Goal: Transaction & Acquisition: Obtain resource

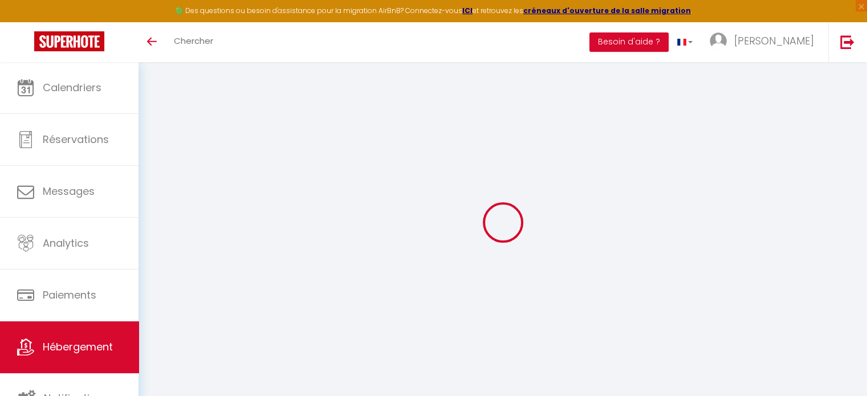
checkbox input "false"
select select "17:00"
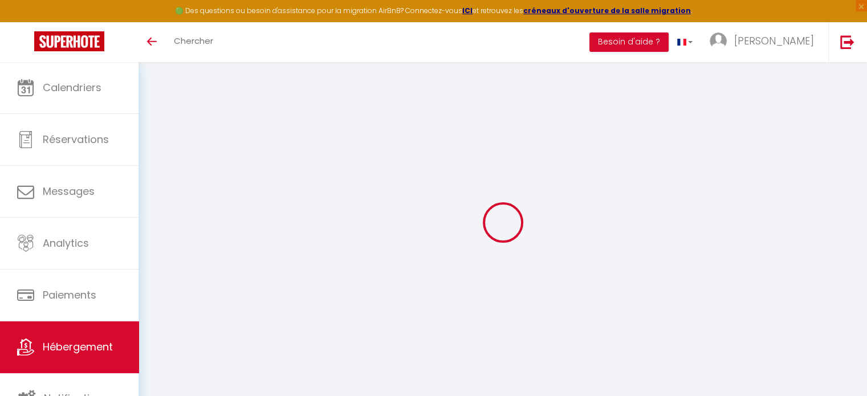
select select "23:45"
select select "12:00"
select select "15"
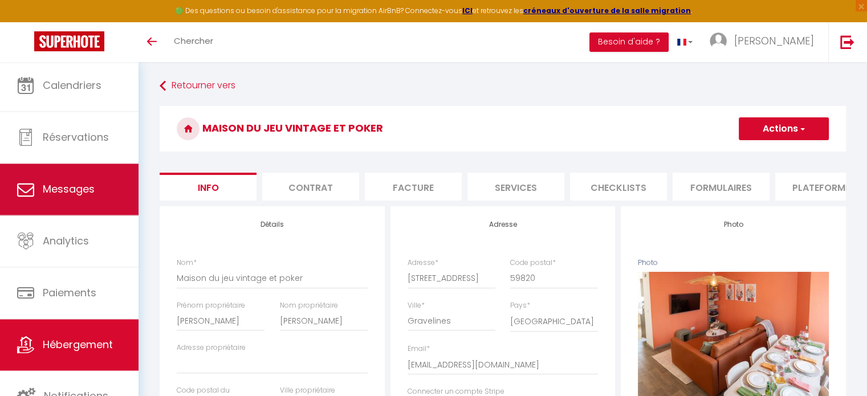
click at [59, 204] on link "Messages" at bounding box center [69, 189] width 139 height 51
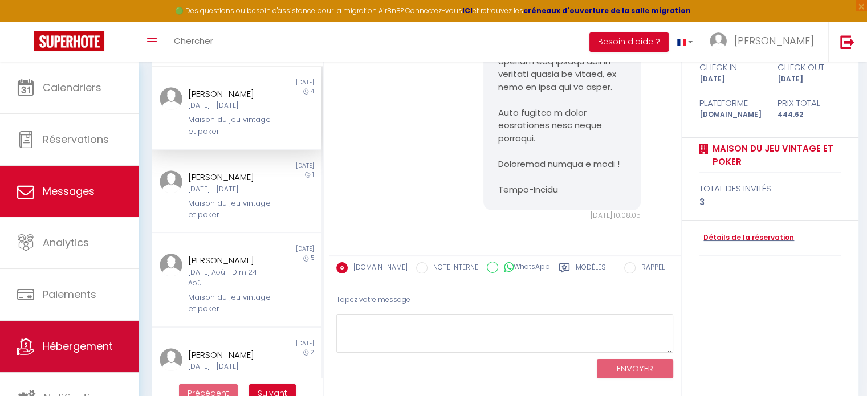
scroll to position [3, 0]
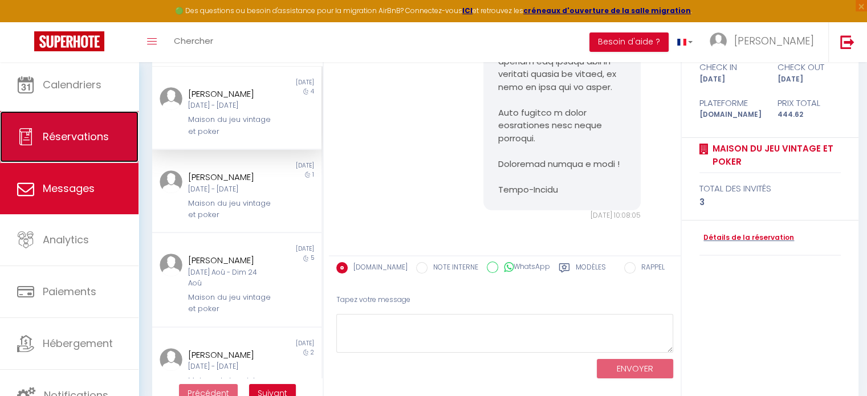
click at [86, 127] on link "Réservations" at bounding box center [69, 136] width 139 height 51
select select "not_cancelled"
select select
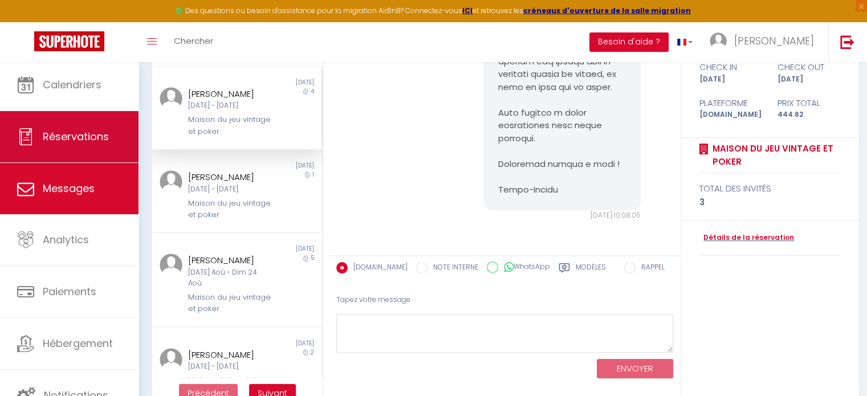
select select
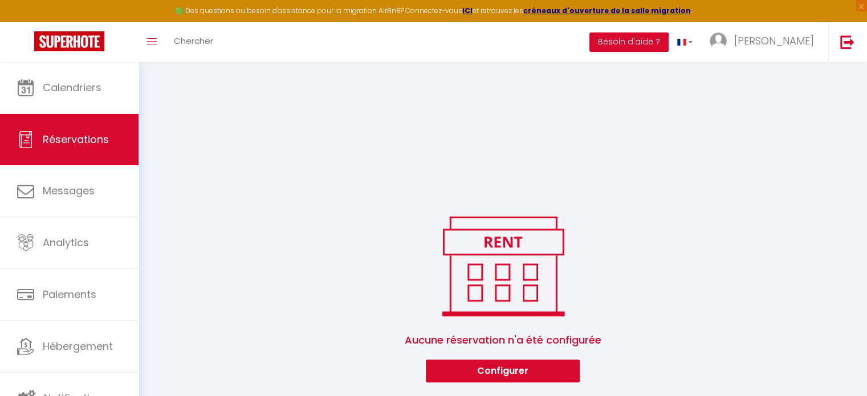
select select
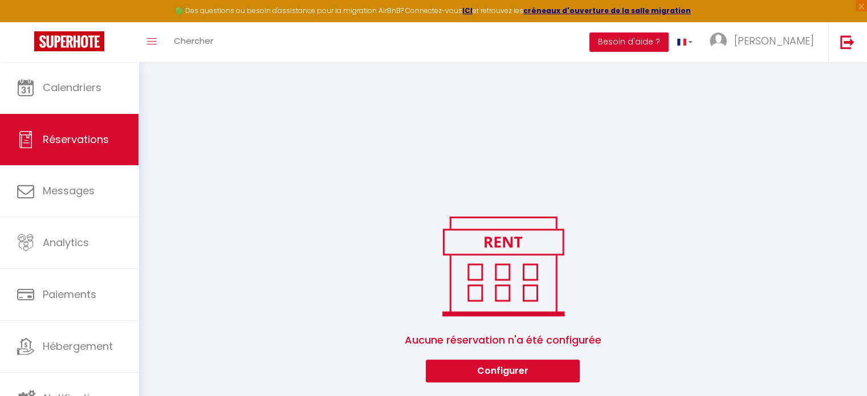
select select
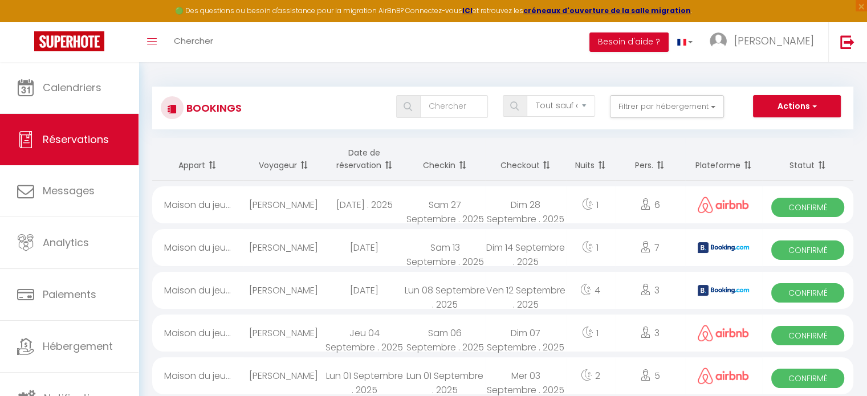
click at [310, 289] on div "BONNEVIE Fabrice" at bounding box center [284, 290] width 80 height 37
select select "OK"
select select "KO"
select select "0"
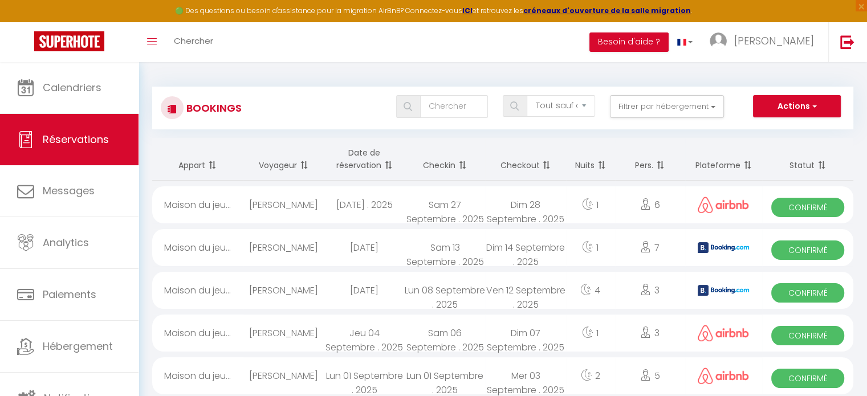
select select "1"
select select
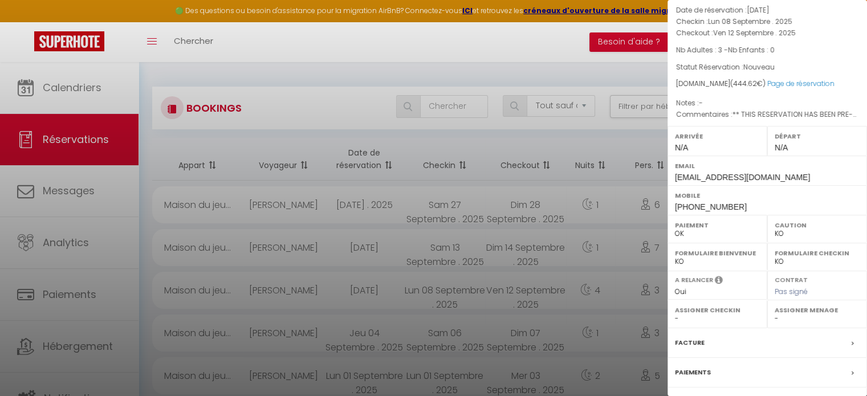
scroll to position [168, 0]
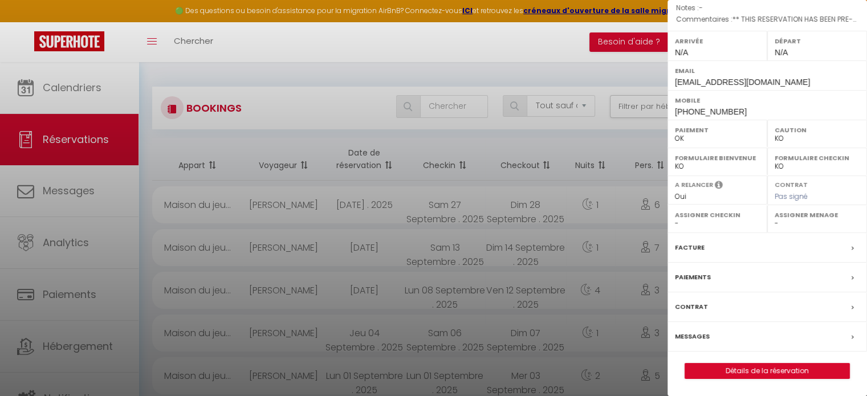
click at [511, 52] on div at bounding box center [433, 198] width 867 height 396
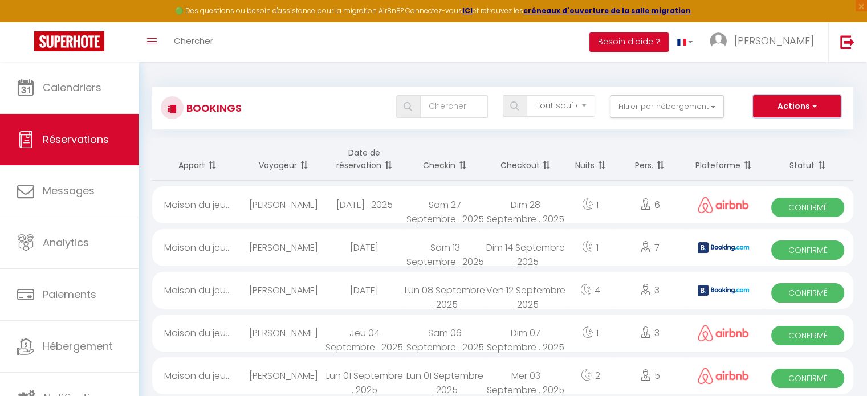
click at [798, 109] on button "Actions" at bounding box center [797, 106] width 88 height 23
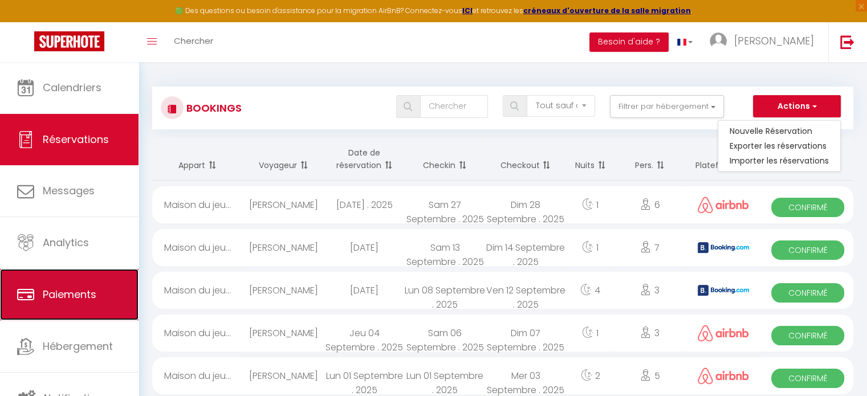
click at [68, 275] on link "Paiements" at bounding box center [69, 294] width 139 height 51
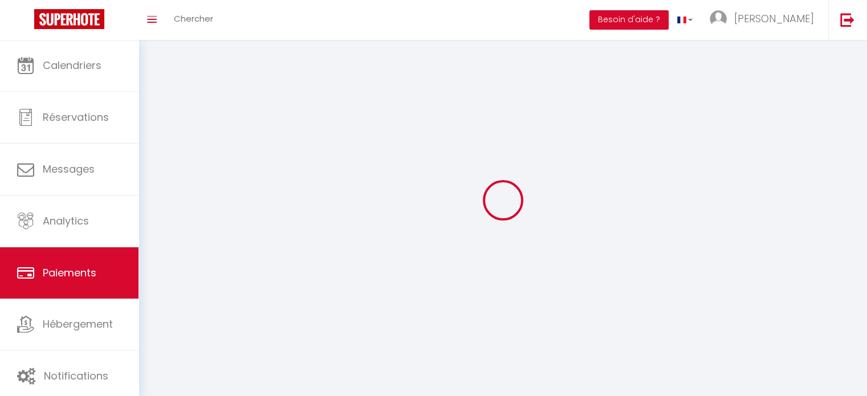
select select "2"
select select "0"
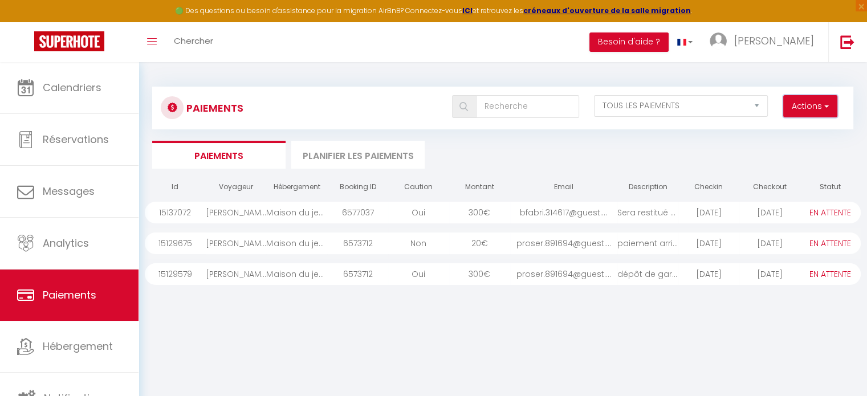
click at [809, 106] on button "Actions" at bounding box center [811, 106] width 54 height 23
click at [790, 131] on link "Créer nouveau lien paiement" at bounding box center [767, 131] width 140 height 15
select select
select select "other"
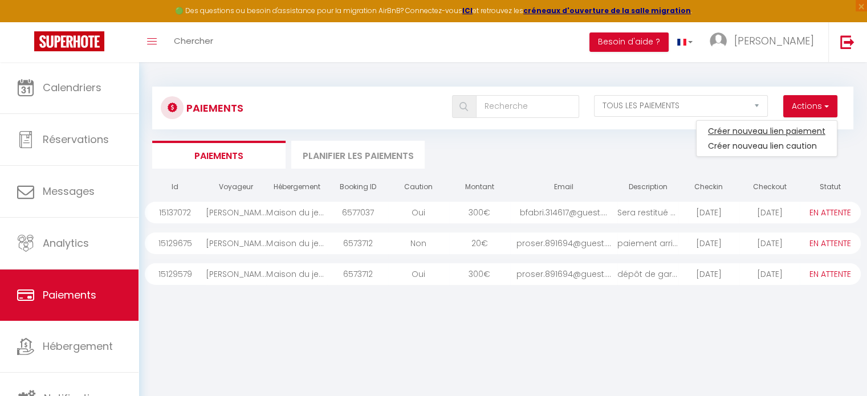
select select "15967"
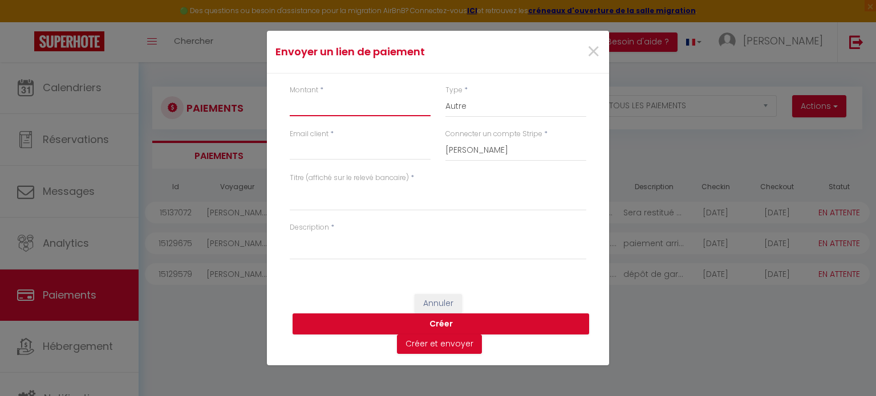
click at [370, 106] on input "Montant" at bounding box center [360, 106] width 141 height 21
type input "2"
type input "1"
click at [346, 152] on input "Email client" at bounding box center [360, 150] width 141 height 21
type input "hanjoypro@gmail.com"
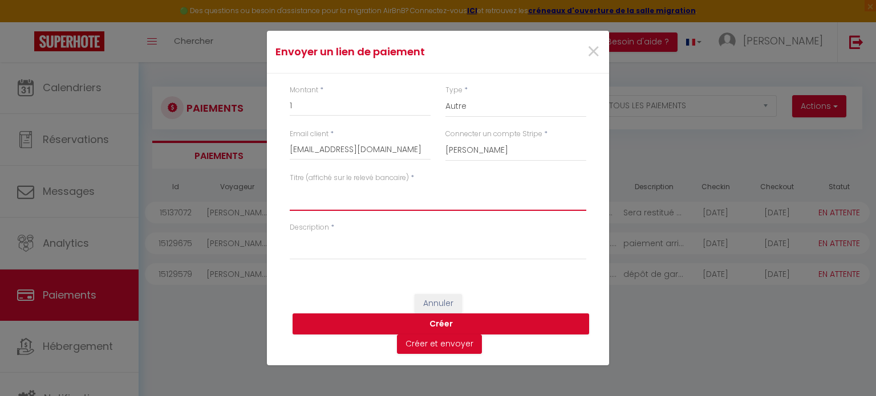
click at [372, 202] on textarea "Titre (affiché sur le relevé bancaire)" at bounding box center [438, 197] width 297 height 27
type textarea "test stripe"
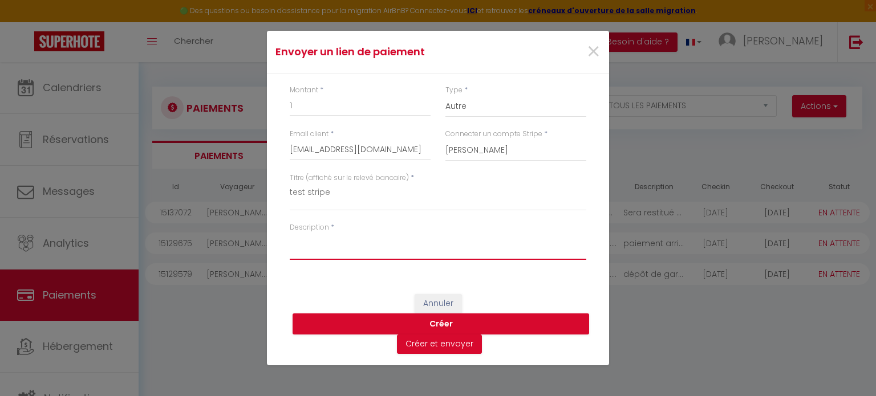
click at [363, 250] on textarea "Description" at bounding box center [438, 246] width 297 height 27
type textarea "test stripe"
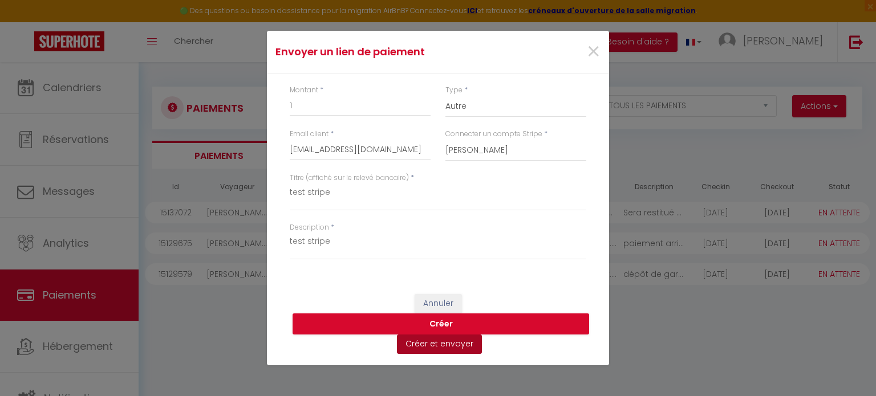
click at [447, 346] on button "Créer et envoyer" at bounding box center [439, 344] width 85 height 19
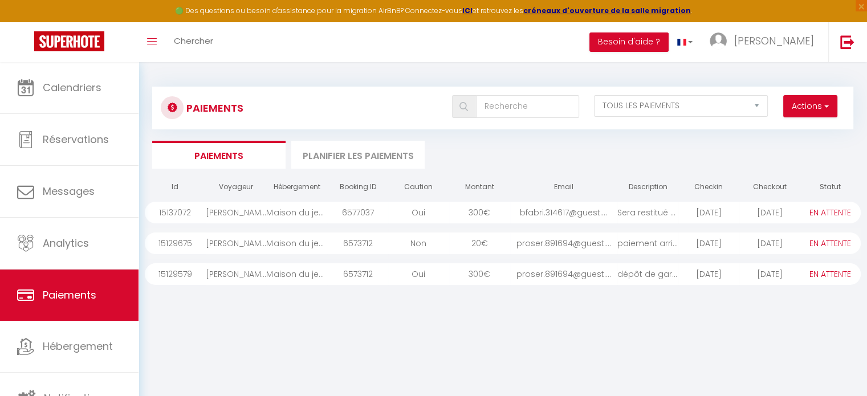
select select "0"
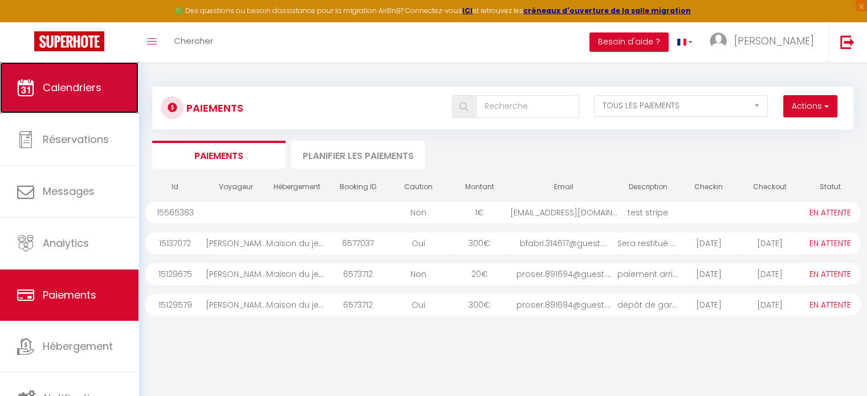
click at [78, 88] on span "Calendriers" at bounding box center [72, 87] width 59 height 14
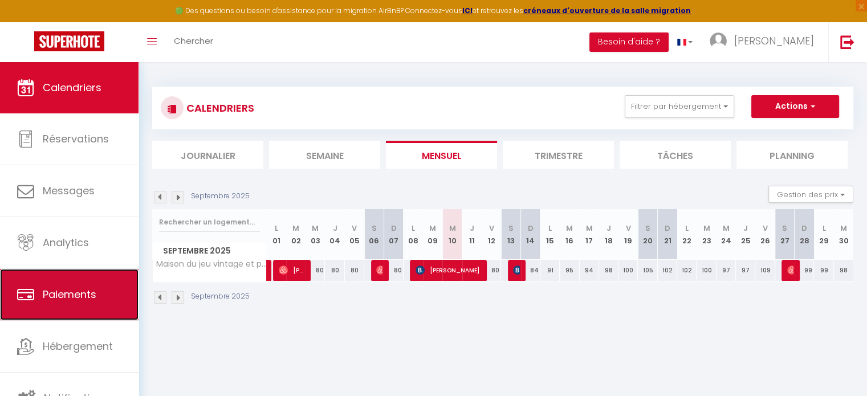
click at [80, 298] on span "Paiements" at bounding box center [70, 294] width 54 height 14
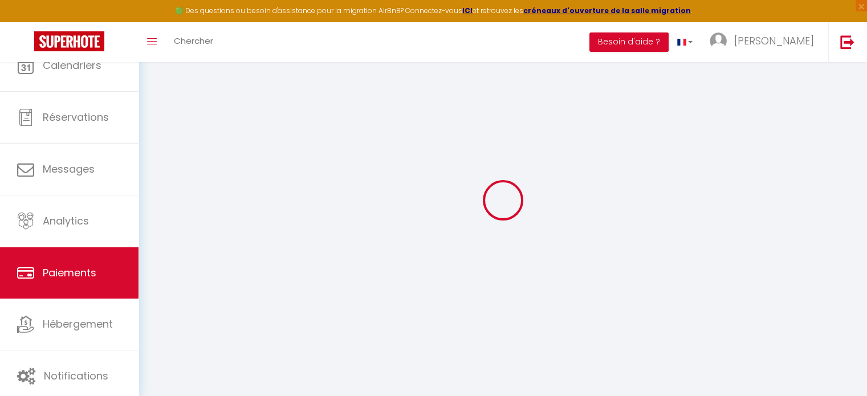
select select "2"
select select "0"
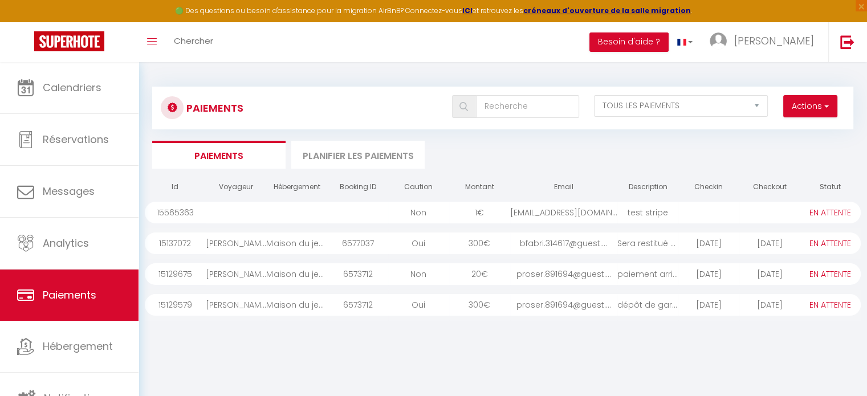
click at [525, 214] on div "hanjoypro@gmail.com" at bounding box center [563, 213] width 107 height 22
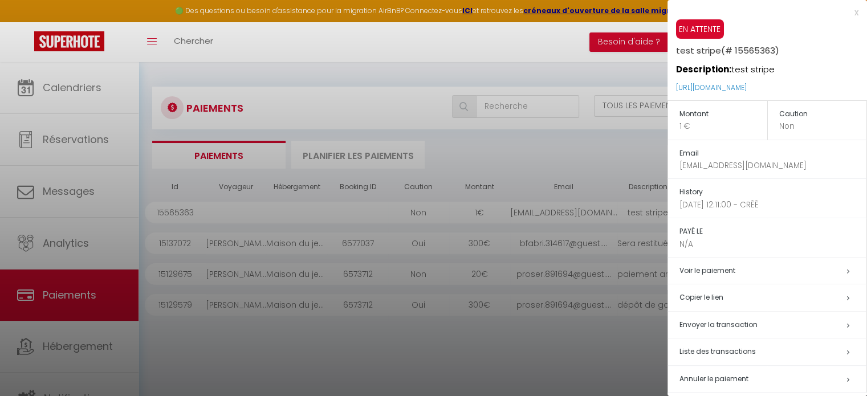
click at [725, 299] on h5 "Copier le lien" at bounding box center [773, 297] width 187 height 13
click at [523, 152] on div at bounding box center [433, 198] width 867 height 396
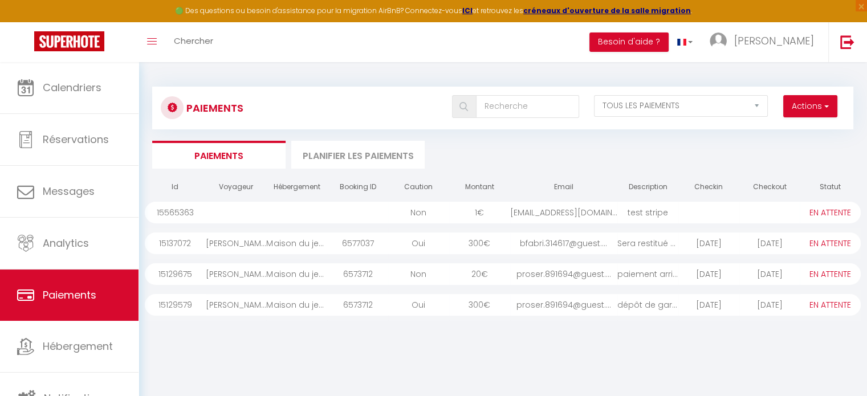
click at [541, 244] on div "bfabri.314617@guest...." at bounding box center [563, 244] width 107 height 22
click at [492, 244] on div "300 €" at bounding box center [479, 244] width 61 height 22
click at [838, 244] on select "PAYÉ EN ATTENTE" at bounding box center [830, 243] width 57 height 13
drag, startPoint x: 713, startPoint y: 348, endPoint x: 833, endPoint y: 173, distance: 212.0
click at [713, 347] on div "Id Voyageur Hébergement Booking ID Caution Montant Email Description Checkin Ch…" at bounding box center [503, 352] width 716 height 354
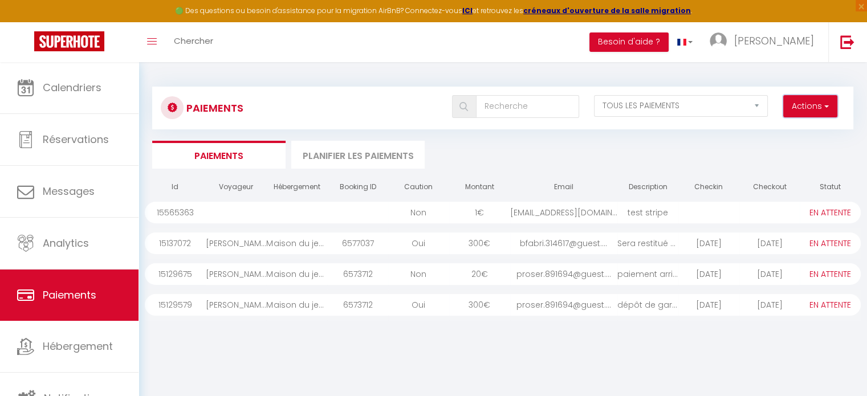
click at [822, 100] on span "button" at bounding box center [825, 105] width 7 height 11
click at [805, 145] on link "Créer nouveau lien caution" at bounding box center [767, 146] width 140 height 15
select select
select select "other"
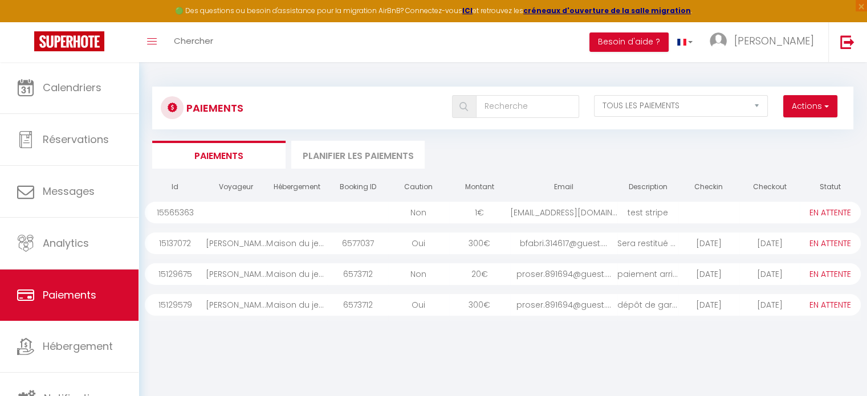
select select "15967"
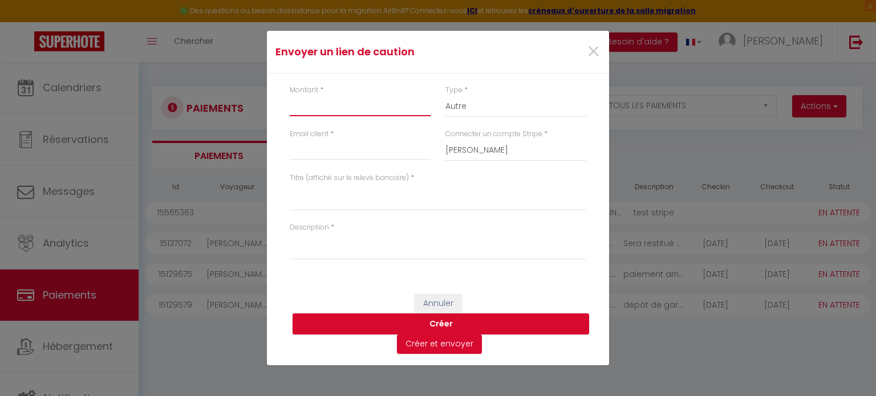
click at [355, 108] on input "Montant" at bounding box center [360, 106] width 141 height 21
type input "300"
click at [368, 151] on input "Email client" at bounding box center [360, 150] width 141 height 21
type input "hanjoypro@gmail.com"
drag, startPoint x: 406, startPoint y: 139, endPoint x: 231, endPoint y: 147, distance: 175.2
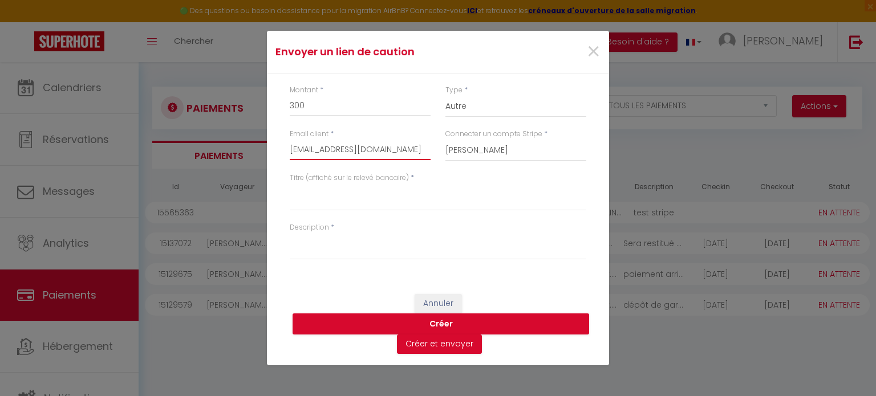
click at [231, 147] on div "Envoyer un lien de caution × Montant * 300 Type * Nuits Frais de ménage Taxe de…" at bounding box center [438, 198] width 876 height 396
click at [596, 44] on span "×" at bounding box center [593, 52] width 14 height 34
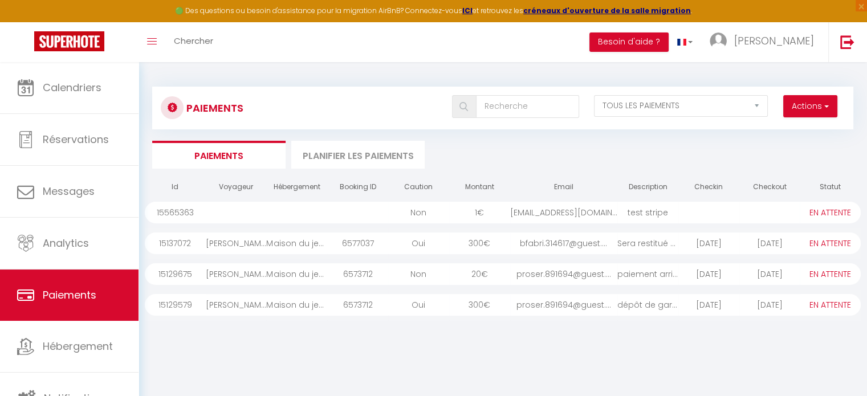
click at [704, 246] on div "2025-09-08" at bounding box center [709, 244] width 61 height 22
click at [565, 241] on div "bfabri.314617@guest...." at bounding box center [563, 244] width 107 height 22
drag, startPoint x: 391, startPoint y: 249, endPoint x: 340, endPoint y: 255, distance: 50.6
click at [388, 249] on tr "15137072 BONNEVIE Fabrice Maison du jeu vintage et poker 6577037 Oui 300 € bfab…" at bounding box center [503, 243] width 716 height 31
click at [319, 244] on div "Maison du jeu vintage et poker" at bounding box center [296, 244] width 61 height 22
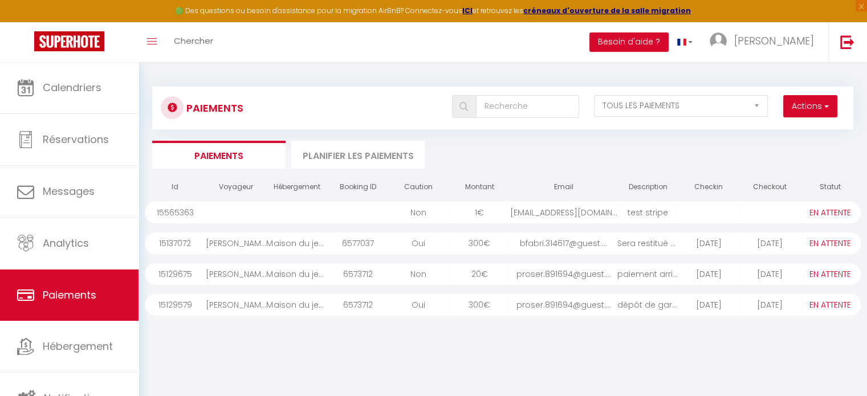
click at [433, 278] on div "Non" at bounding box center [418, 274] width 61 height 22
click at [265, 285] on tr "15129675 Pascale ROSE-RIMLINGER Maison du jeu vintage et poker 6573712 Non 20 €…" at bounding box center [503, 274] width 716 height 31
click at [259, 303] on div "Pascale ROSE-RIMLINGER" at bounding box center [236, 305] width 61 height 22
click at [831, 100] on button "Actions" at bounding box center [811, 106] width 54 height 23
click at [362, 380] on div "Id Voyageur Hébergement Booking ID Caution Montant Email Description Checkin Ch…" at bounding box center [503, 352] width 716 height 354
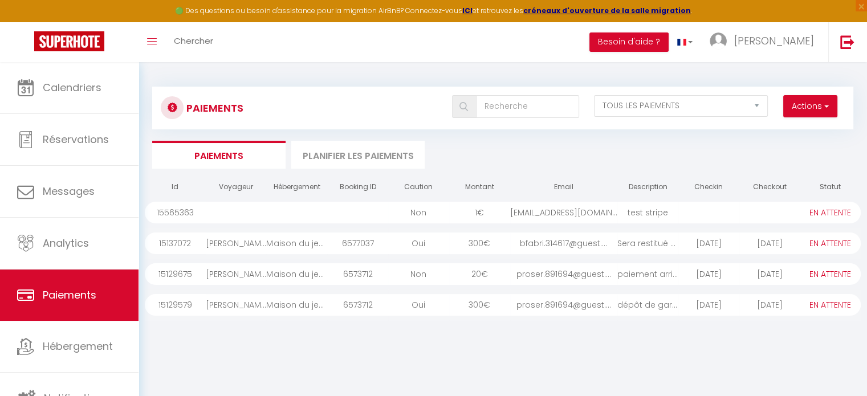
click at [174, 207] on div "15565363" at bounding box center [175, 213] width 61 height 22
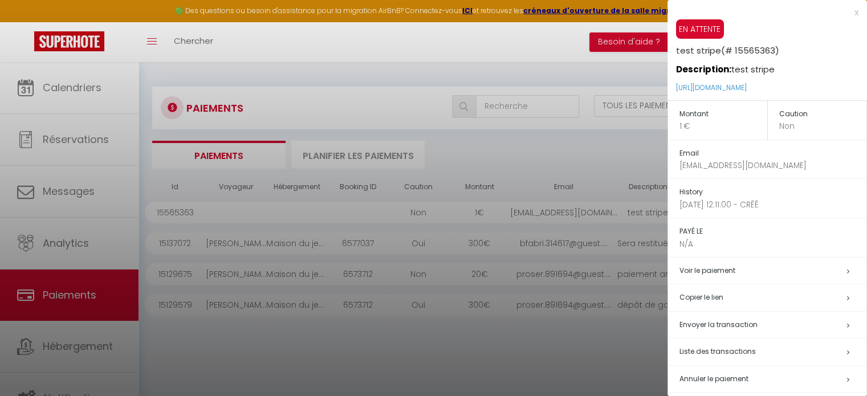
drag, startPoint x: 291, startPoint y: 229, endPoint x: 228, endPoint y: 247, distance: 65.9
click at [289, 230] on div at bounding box center [433, 198] width 867 height 396
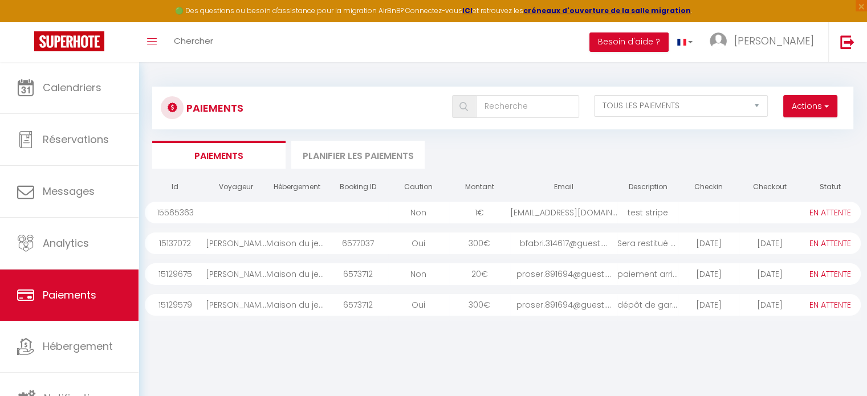
click at [179, 244] on div "15137072" at bounding box center [175, 244] width 61 height 22
click at [176, 244] on div "15137072" at bounding box center [175, 244] width 61 height 22
click at [242, 244] on div "BONNEVIE Fabrice" at bounding box center [236, 244] width 61 height 22
click at [324, 237] on div "Maison du jeu vintage et poker" at bounding box center [296, 244] width 61 height 22
click at [376, 237] on div "6577037" at bounding box center [357, 244] width 61 height 22
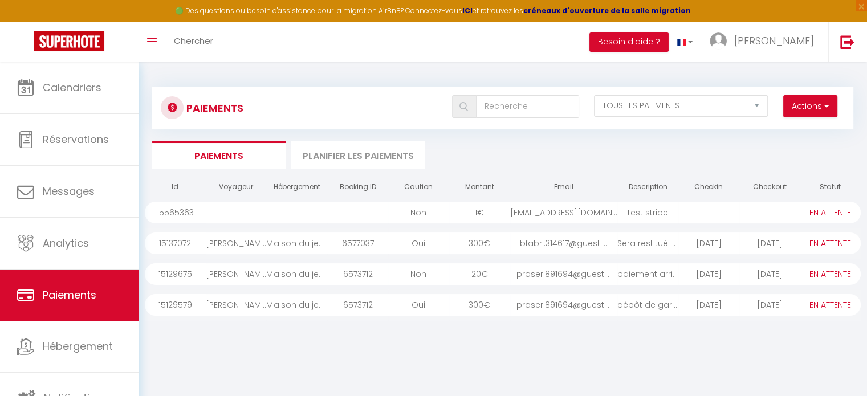
click at [474, 234] on div "300 €" at bounding box center [479, 244] width 61 height 22
click at [590, 242] on div "bfabri.314617@guest...." at bounding box center [563, 244] width 107 height 22
click at [658, 243] on div "Sera restitué dès vo..." at bounding box center [648, 244] width 61 height 22
click at [720, 241] on div "2025-09-08" at bounding box center [709, 244] width 61 height 22
click at [793, 239] on div "2025-09-12" at bounding box center [770, 244] width 61 height 22
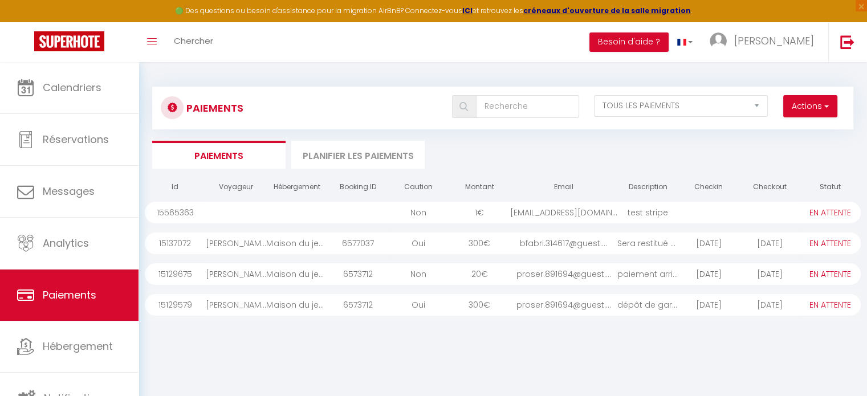
click at [822, 242] on select "PAYÉ EN ATTENTE" at bounding box center [830, 243] width 57 height 13
drag, startPoint x: 689, startPoint y: 339, endPoint x: 778, endPoint y: 187, distance: 176.3
click at [689, 338] on div "Id Voyageur Hébergement Booking ID Caution Montant Email Description Checkin Ch…" at bounding box center [503, 352] width 716 height 354
click at [816, 103] on button "Actions" at bounding box center [811, 106] width 54 height 23
click at [800, 145] on link "Créer nouveau lien caution" at bounding box center [767, 146] width 140 height 15
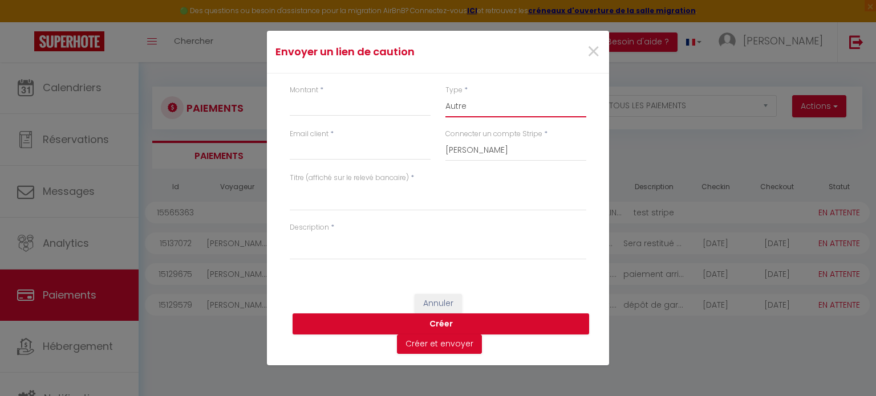
click at [457, 104] on select "Nuits Frais de ménage Taxe de séjour Autre" at bounding box center [515, 107] width 141 height 22
click at [458, 102] on select "Nuits Frais de ménage Taxe de séjour Autre" at bounding box center [515, 107] width 141 height 22
click at [391, 103] on input "Montant" at bounding box center [360, 106] width 141 height 21
click at [463, 104] on select "Nuits Frais de ménage Taxe de séjour Autre" at bounding box center [515, 107] width 141 height 22
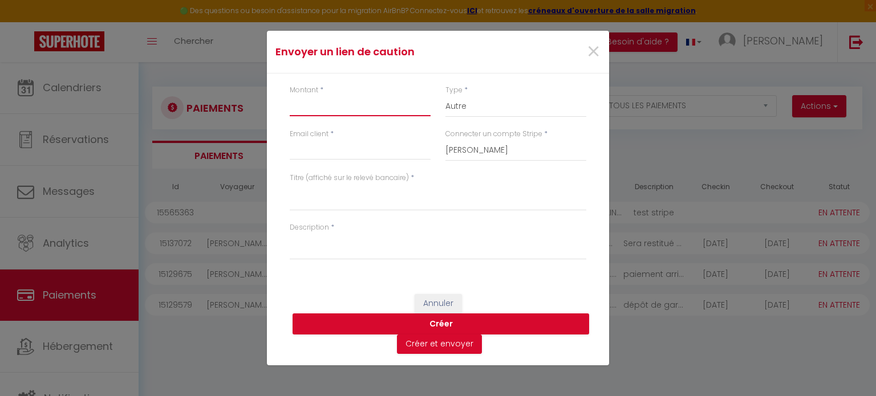
click at [346, 111] on input "Montant" at bounding box center [360, 106] width 141 height 21
type input "300"
click at [323, 149] on input "Email client" at bounding box center [360, 150] width 141 height 21
click at [319, 149] on input "Email client" at bounding box center [360, 150] width 141 height 21
click at [351, 298] on div "Annuler Créer Créer et envoyer" at bounding box center [438, 324] width 342 height 83
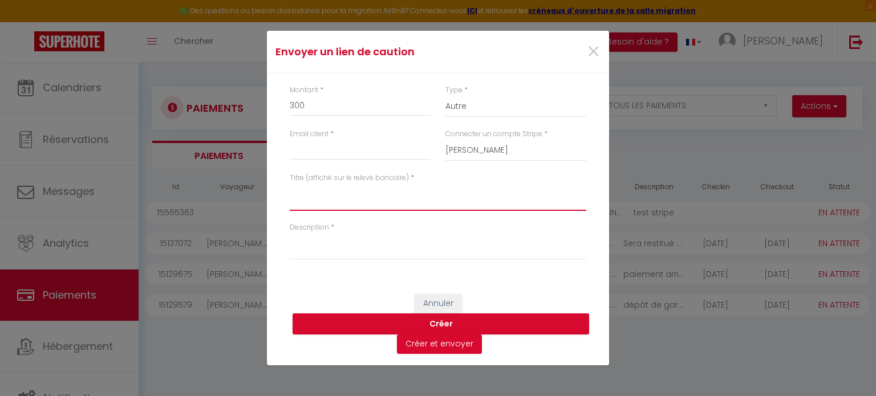
click at [323, 205] on textarea "Titre (affiché sur le relevé bancaire)" at bounding box center [438, 197] width 297 height 27
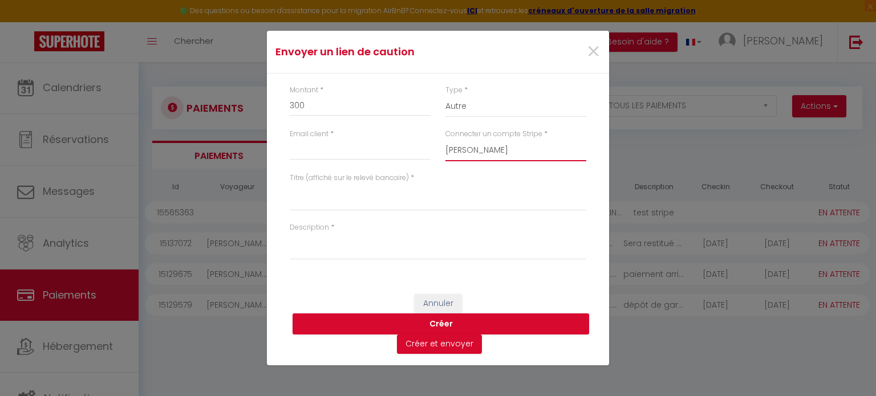
click at [529, 145] on select "SASU Hanjoy" at bounding box center [515, 151] width 141 height 22
drag, startPoint x: 595, startPoint y: 52, endPoint x: 591, endPoint y: 56, distance: 6.1
click at [595, 52] on span "×" at bounding box center [593, 52] width 14 height 34
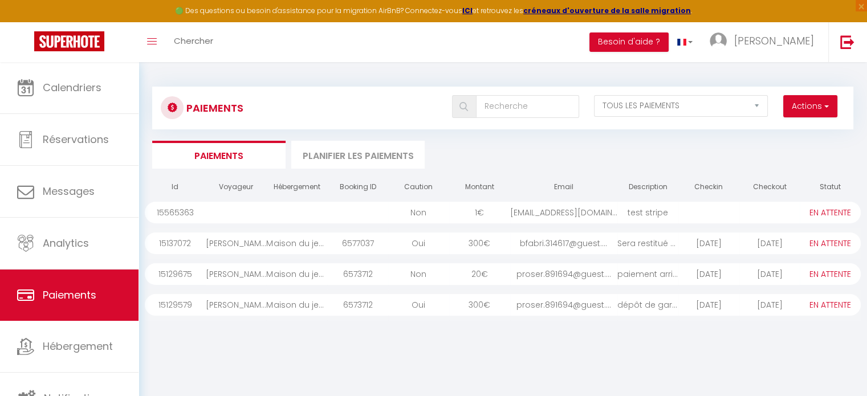
click at [529, 241] on div "bfabri.314617@guest...." at bounding box center [563, 244] width 107 height 22
drag, startPoint x: 521, startPoint y: 242, endPoint x: 652, endPoint y: 250, distance: 131.4
click at [679, 241] on tr "15137072 BONNEVIE Fabrice Maison du jeu vintage et poker 6577037 Oui 300 € bfab…" at bounding box center [503, 243] width 716 height 31
click at [519, 287] on td "proser.891694@guest...." at bounding box center [563, 274] width 107 height 31
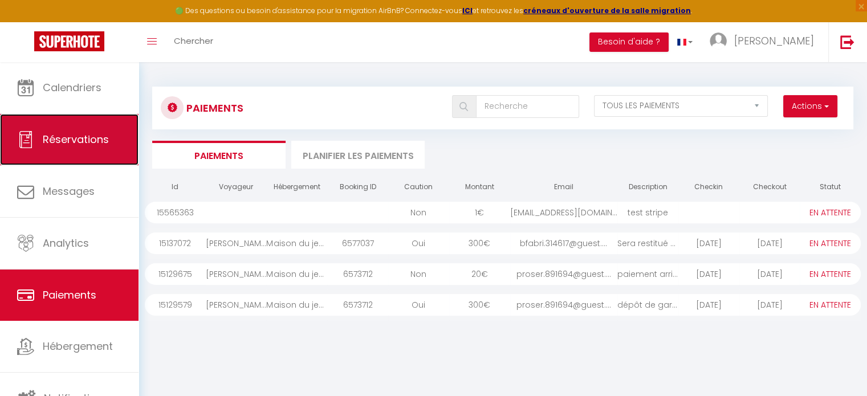
click at [85, 147] on link "Réservations" at bounding box center [69, 139] width 139 height 51
select select "not_cancelled"
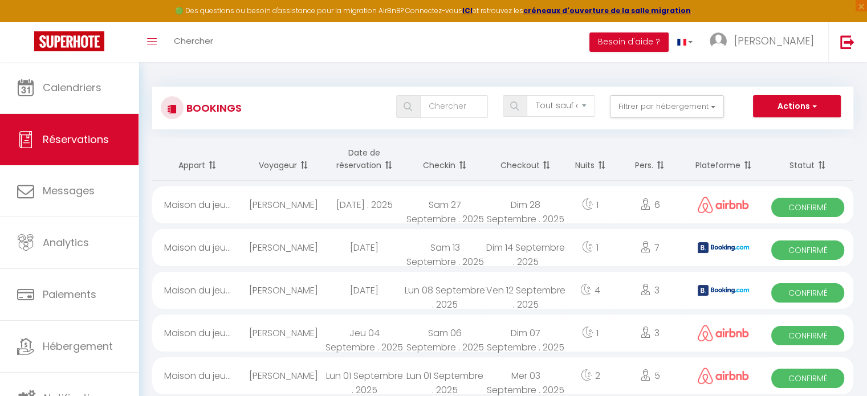
click at [287, 294] on div "BONNEVIE Fabrice" at bounding box center [284, 290] width 80 height 37
select select "OK"
select select "KO"
select select "0"
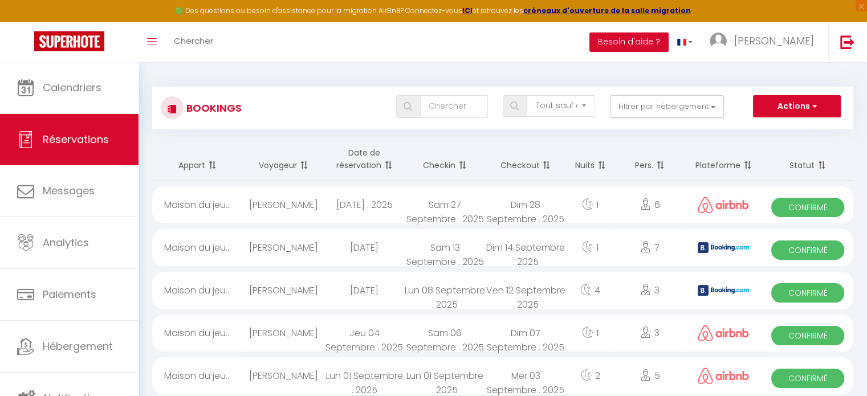
select select "1"
select select
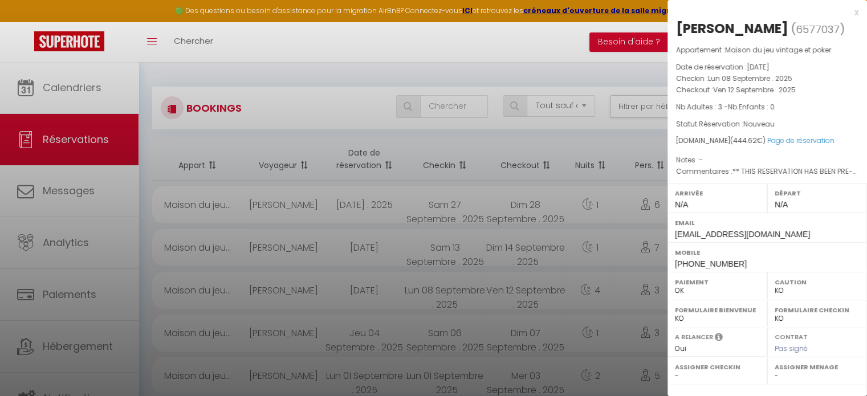
scroll to position [168, 0]
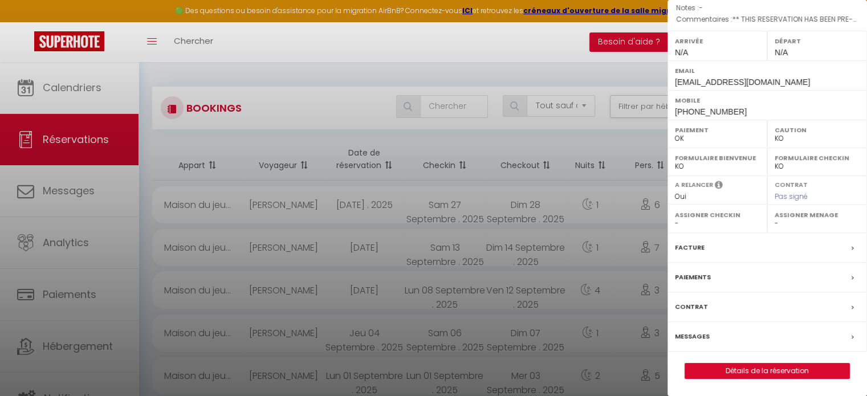
click at [743, 278] on div "Paiements" at bounding box center [768, 278] width 200 height 30
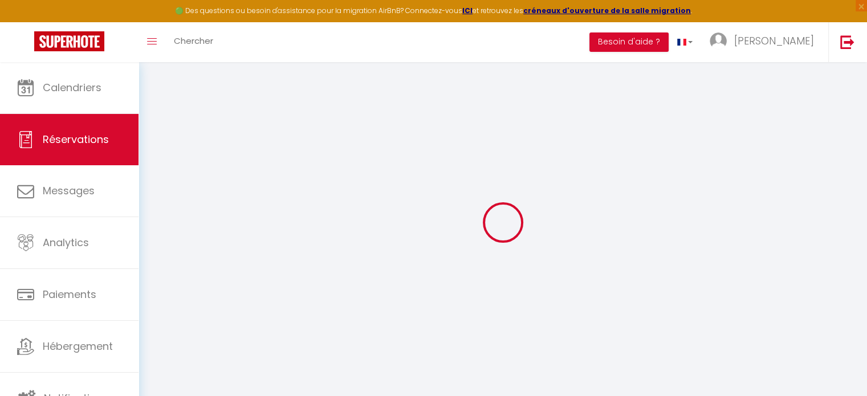
select select "0"
select select
checkbox input "false"
select select
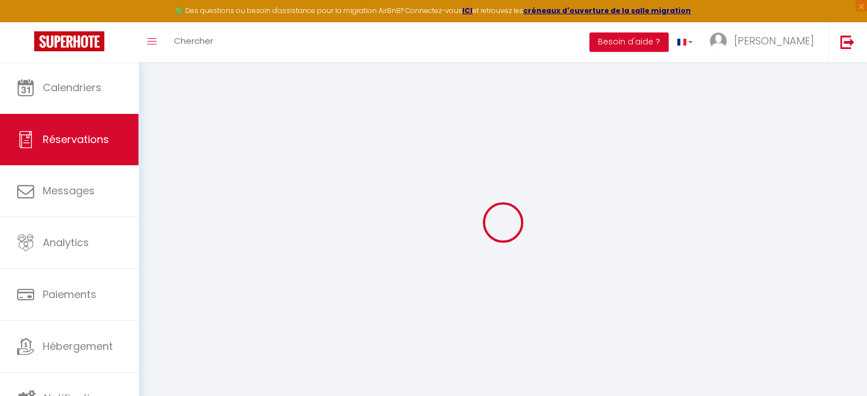
select select
checkbox input "false"
type textarea "** THIS RESERVATION HAS BEEN PRE-PAID ** BOOKING NOTE : Payment charge is EUR 6…"
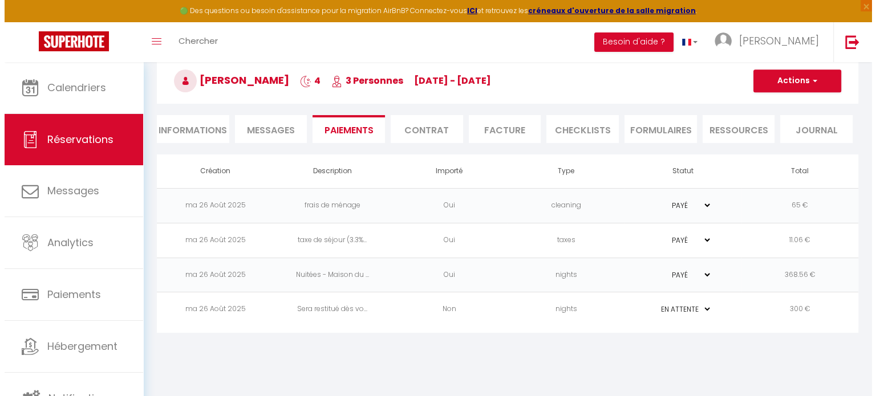
scroll to position [57, 0]
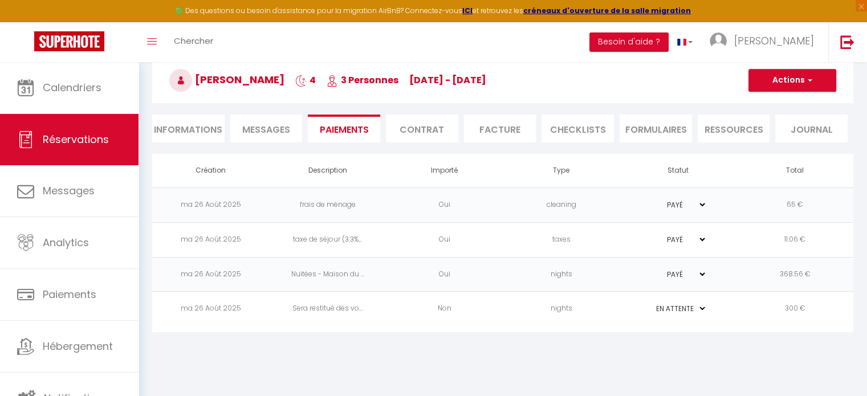
click at [696, 307] on select "PAYÉ EN ATTENTE" at bounding box center [678, 308] width 57 height 11
click at [696, 308] on select "PAYÉ EN ATTENTE" at bounding box center [678, 308] width 57 height 11
click at [810, 86] on button "Actions" at bounding box center [793, 80] width 88 height 23
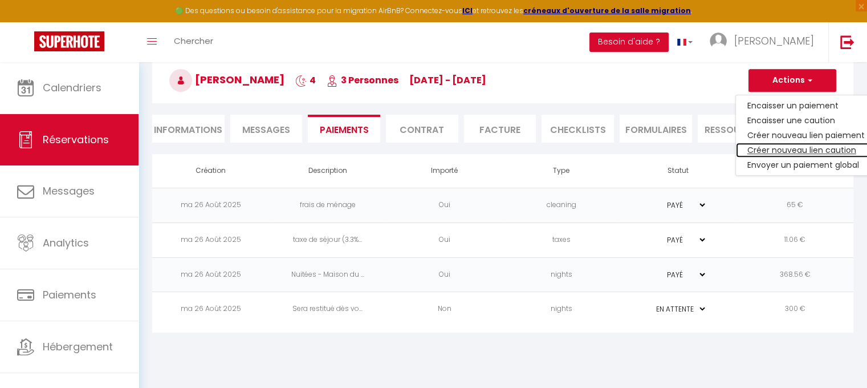
click at [803, 148] on link "Créer nouveau lien caution" at bounding box center [806, 150] width 140 height 15
select select "nights"
type input "bfabri.314617@guest.booking.com"
select select "15967"
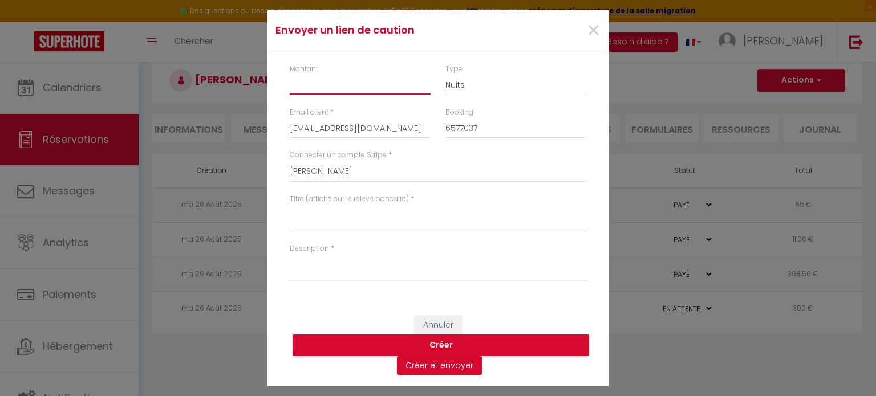
click at [352, 91] on input "Montant" at bounding box center [360, 84] width 141 height 21
type input "300"
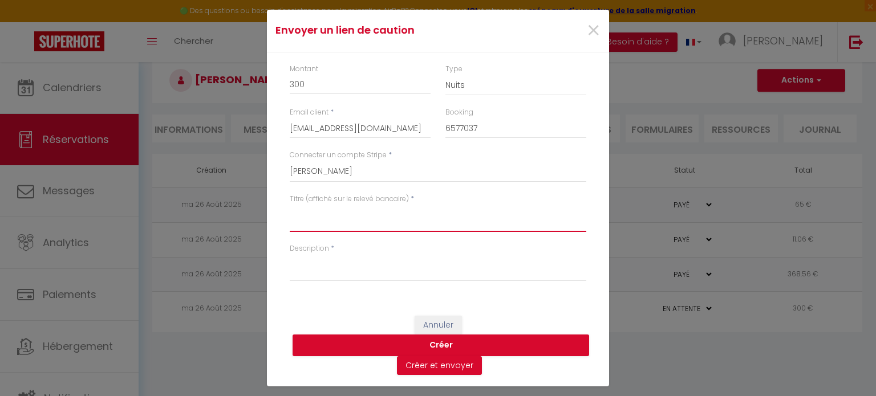
click at [402, 216] on textarea "Titre (affiché sur le relevé bancaire)" at bounding box center [438, 218] width 297 height 27
type textarea "Caution"
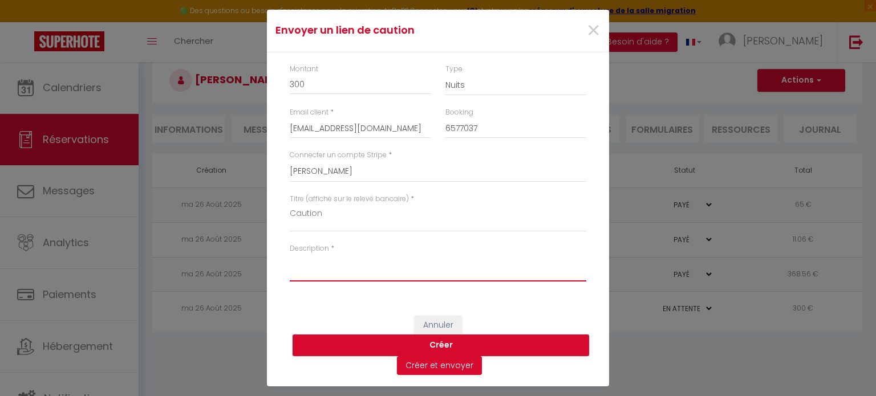
click at [358, 275] on textarea "Description" at bounding box center [438, 267] width 297 height 27
type textarea "caution séjour du 08 au 12 sept 2025"
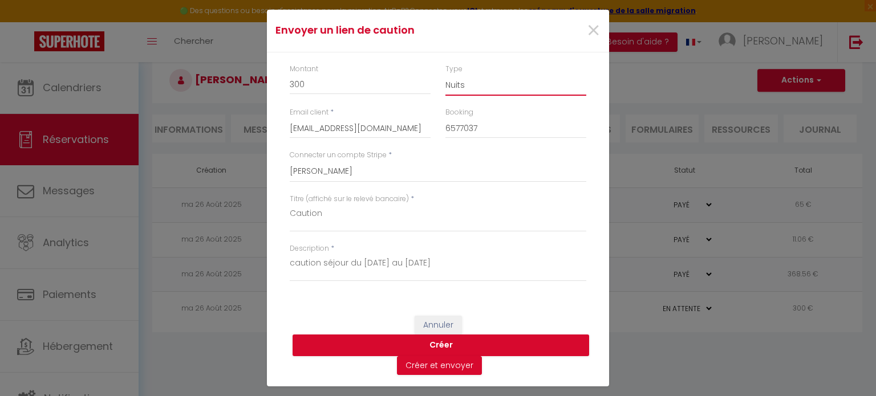
click at [498, 86] on select "Nuits Frais de ménage Taxe de séjour Autre" at bounding box center [515, 85] width 141 height 22
click at [447, 365] on button "Créer et envoyer" at bounding box center [439, 365] width 85 height 19
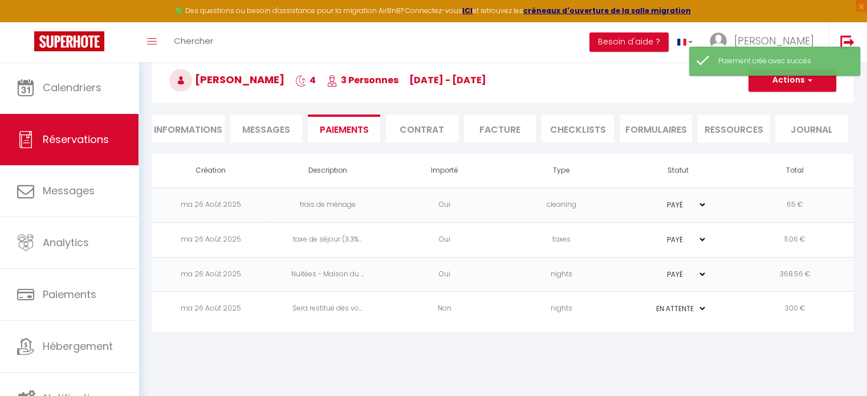
select select "fr"
type input "bfabri.314617@guest.booking.com"
type input "Demande de dépôt"
type textarea "Bonjour, Nous vous invitons à cliquer sur le lien ci-dessous pour effectuer le …"
select select "0"
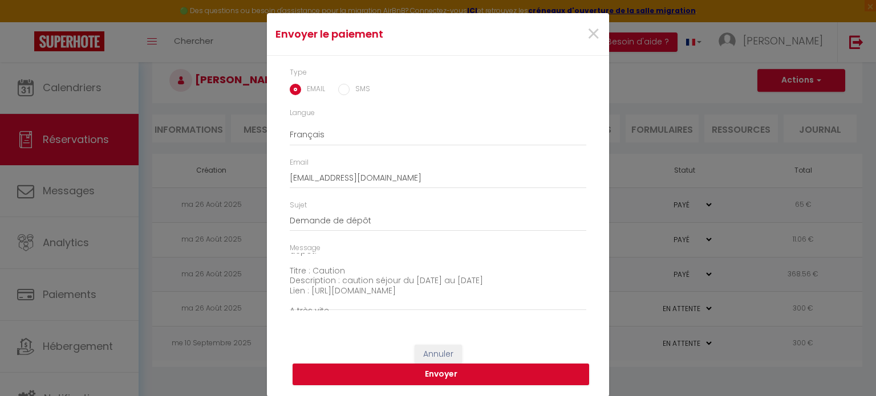
scroll to position [80, 0]
click at [427, 376] on button "Envoyer" at bounding box center [441, 375] width 297 height 22
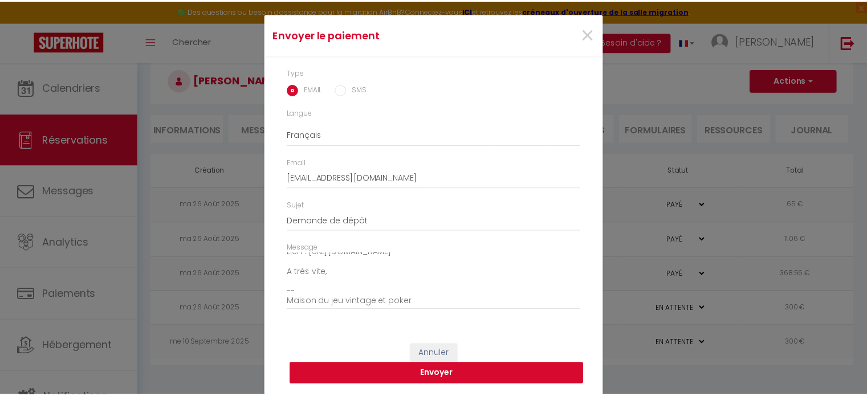
scroll to position [19, 0]
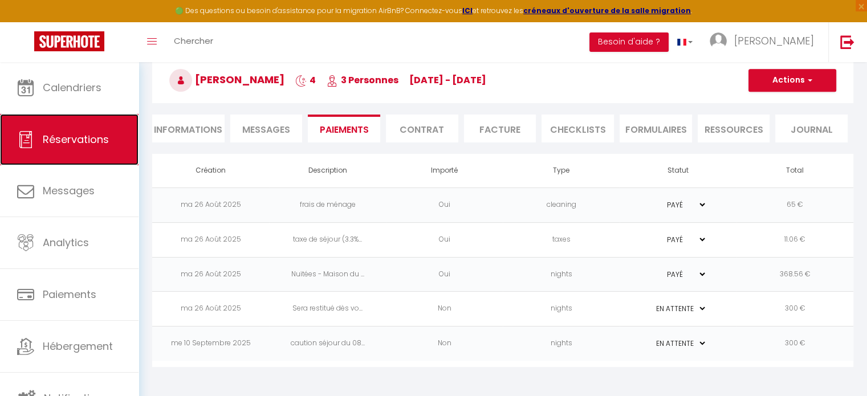
click at [71, 143] on span "Réservations" at bounding box center [76, 139] width 66 height 14
select select "not_cancelled"
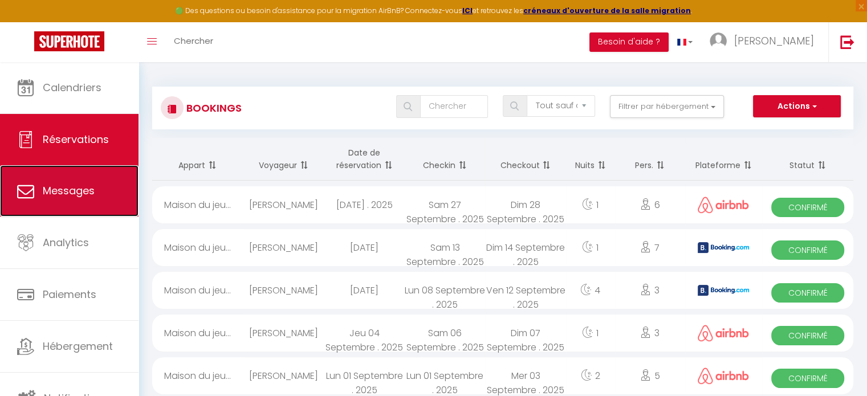
click at [60, 186] on span "Messages" at bounding box center [69, 191] width 52 height 14
select select "message"
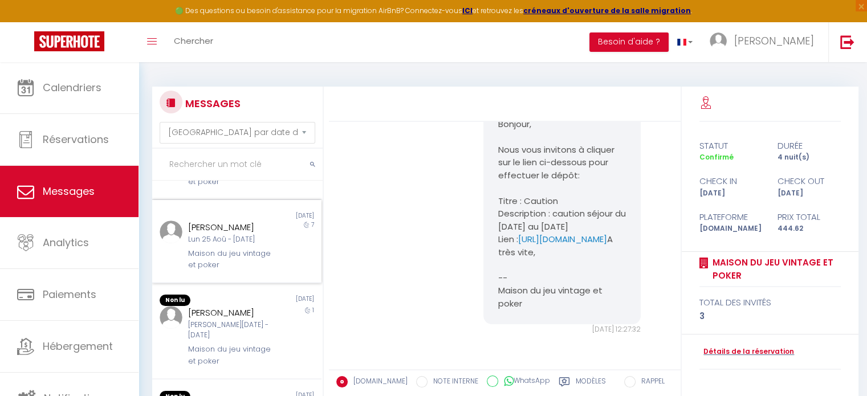
scroll to position [570, 0]
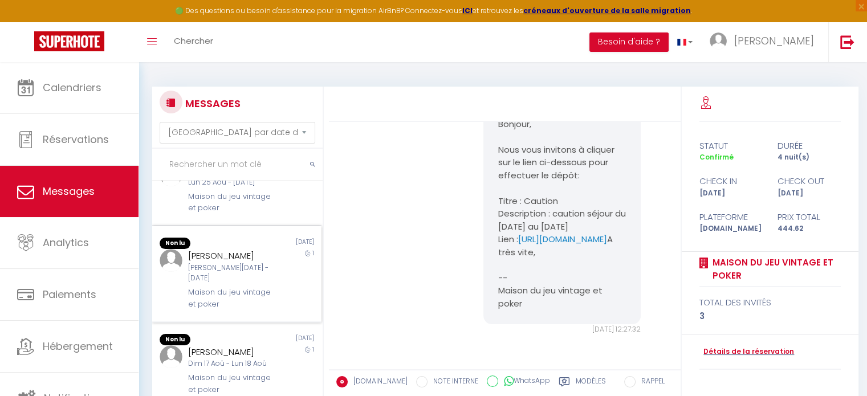
click at [236, 310] on div "Maison du jeu vintage et poker" at bounding box center [230, 298] width 84 height 23
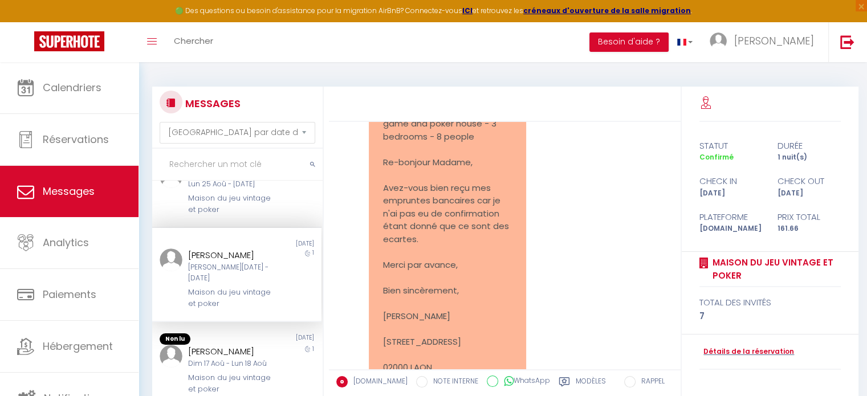
scroll to position [3431, 0]
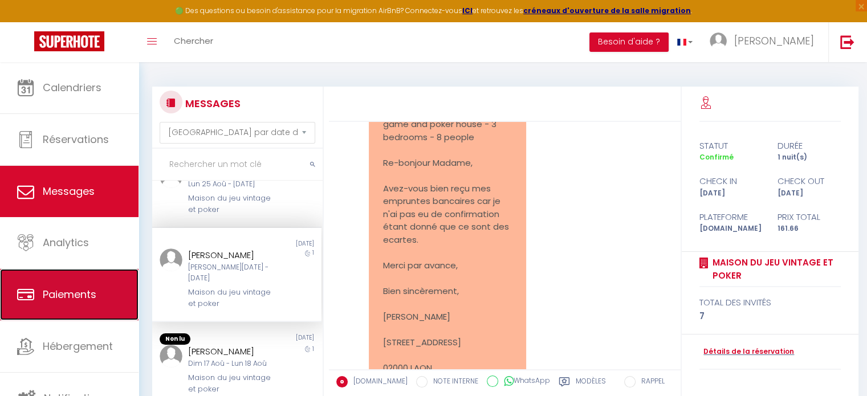
click at [54, 282] on link "Paiements" at bounding box center [69, 294] width 139 height 51
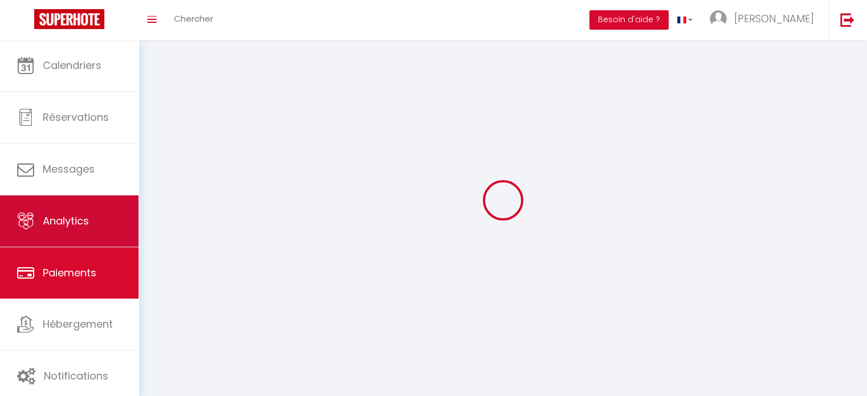
select select "2"
select select "0"
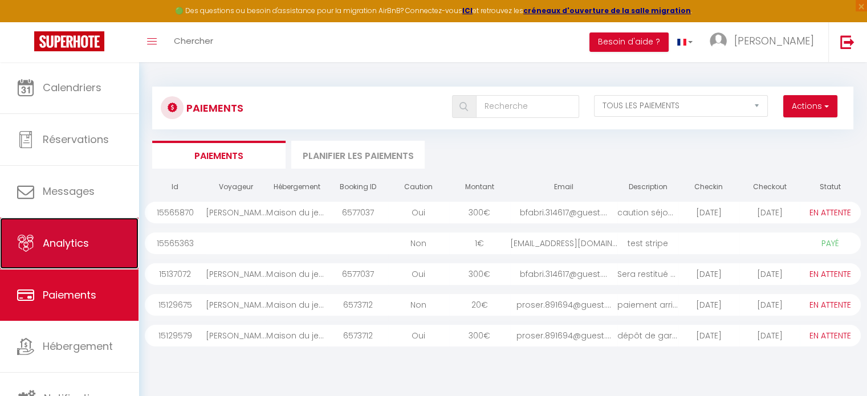
click at [84, 234] on link "Analytics" at bounding box center [69, 243] width 139 height 51
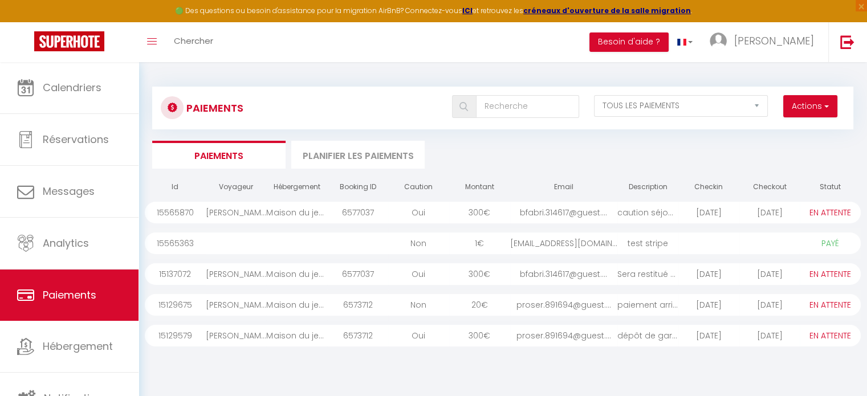
select select "2025"
select select "9"
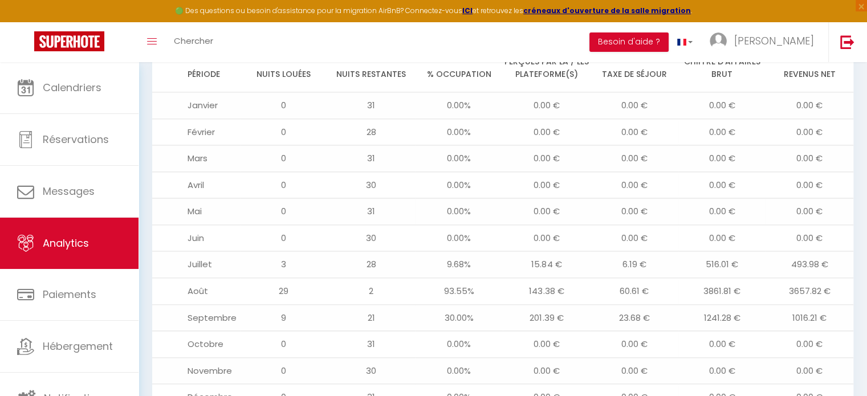
scroll to position [1332, 0]
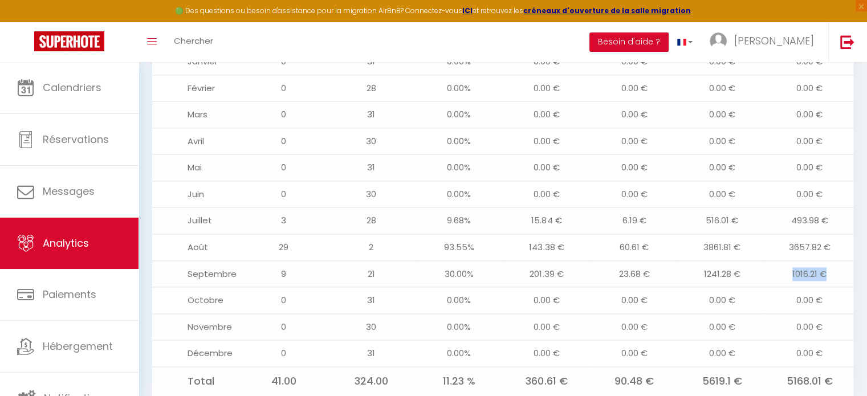
drag, startPoint x: 833, startPoint y: 233, endPoint x: 786, endPoint y: 228, distance: 47.1
click at [786, 261] on td "1016.21 €" at bounding box center [810, 274] width 88 height 27
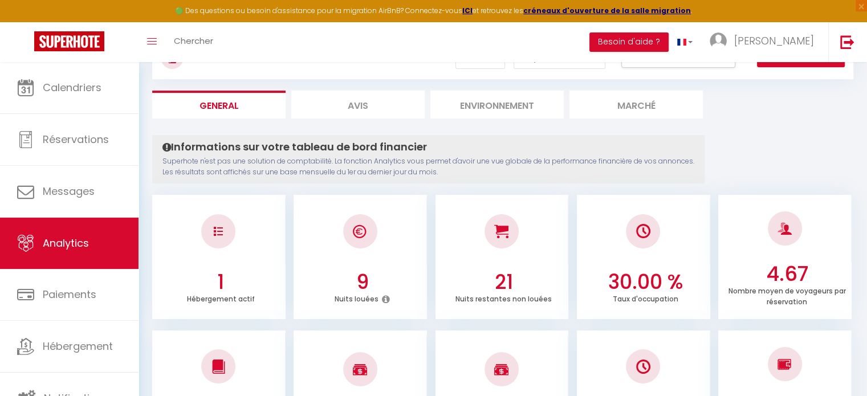
scroll to position [0, 0]
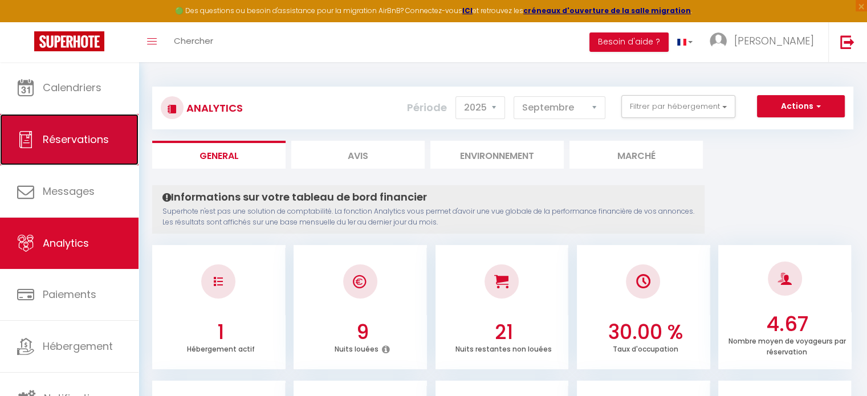
click at [36, 139] on link "Réservations" at bounding box center [69, 139] width 139 height 51
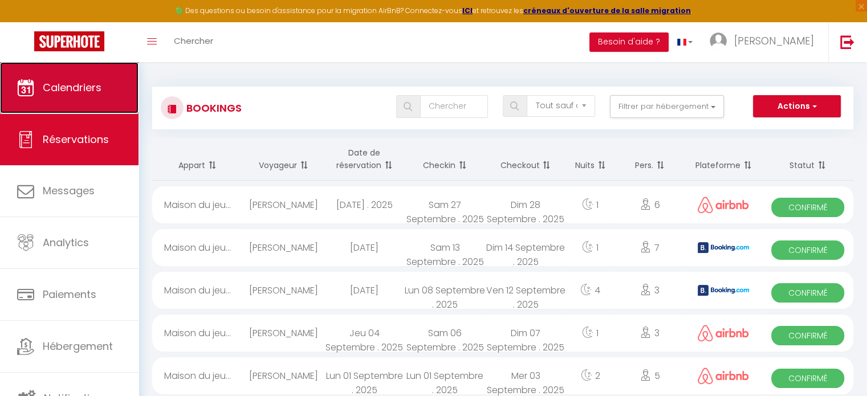
click at [94, 106] on link "Calendriers" at bounding box center [69, 87] width 139 height 51
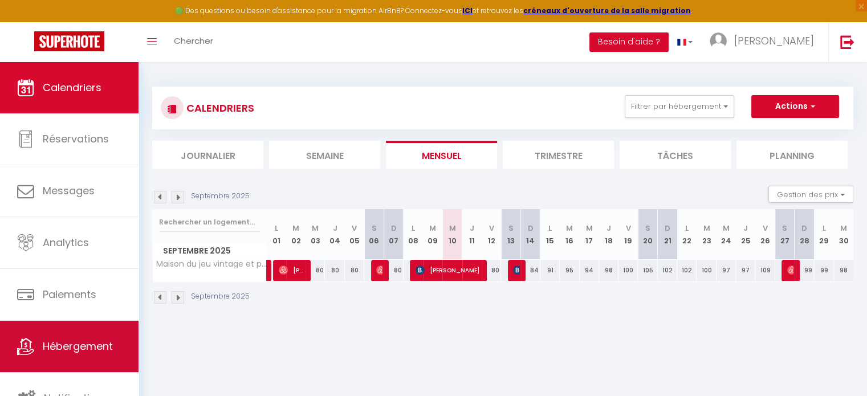
scroll to position [3, 0]
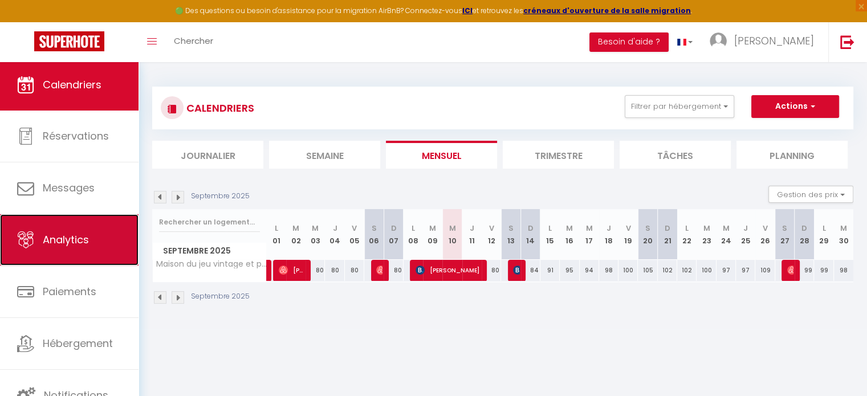
click at [85, 246] on span "Analytics" at bounding box center [66, 240] width 46 height 14
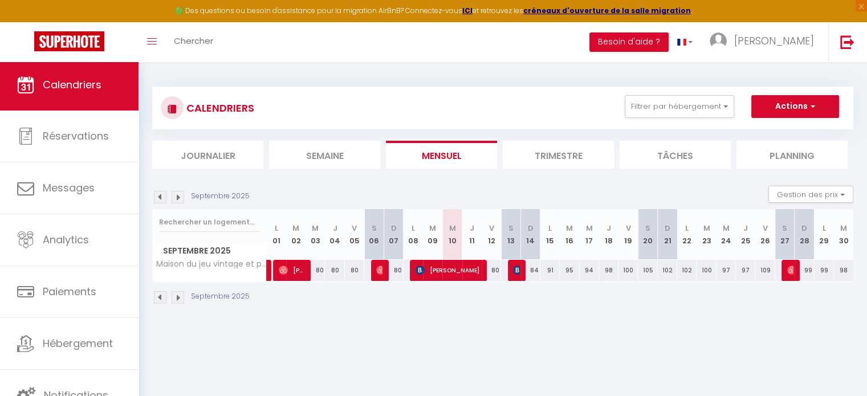
select select "2025"
select select "9"
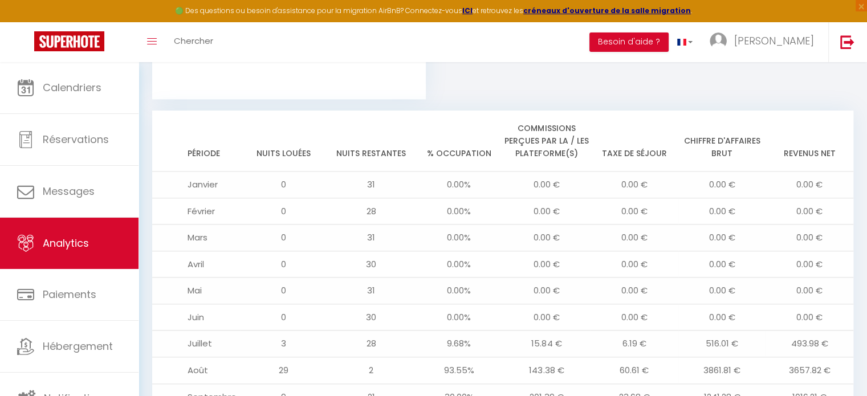
scroll to position [1275, 0]
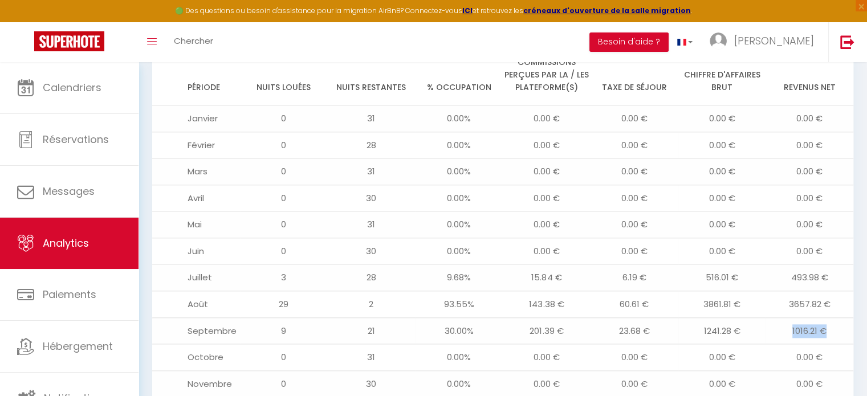
drag, startPoint x: 826, startPoint y: 292, endPoint x: 788, endPoint y: 292, distance: 38.2
click at [788, 318] on td "1016.21 €" at bounding box center [810, 331] width 88 height 27
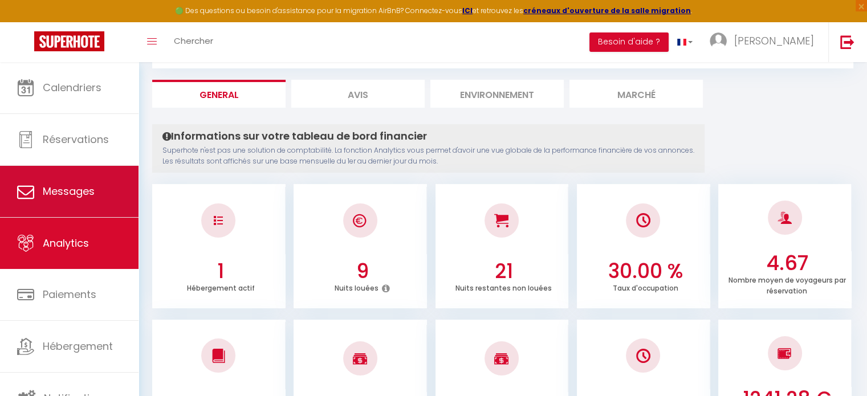
scroll to position [0, 0]
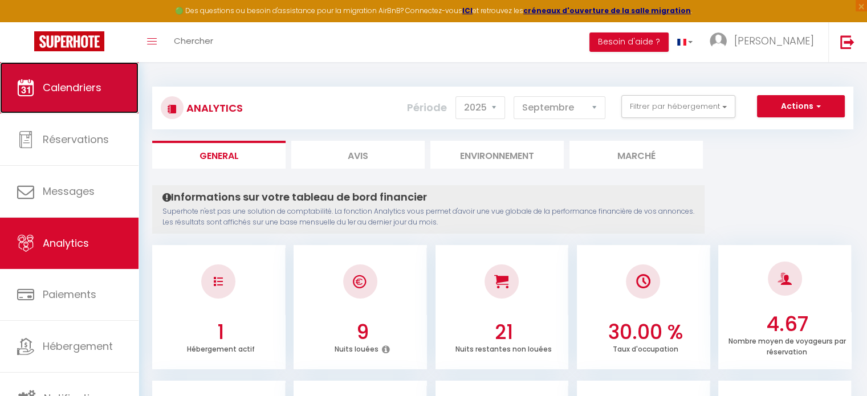
click at [92, 88] on span "Calendriers" at bounding box center [72, 87] width 59 height 14
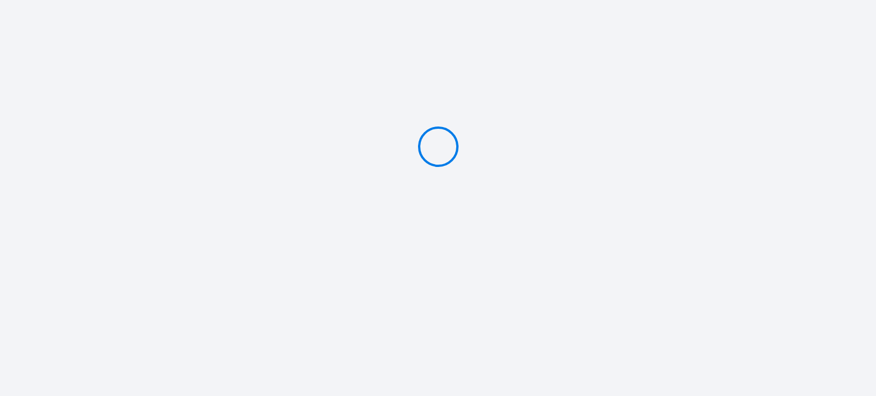
type input "PAYER 1 €"
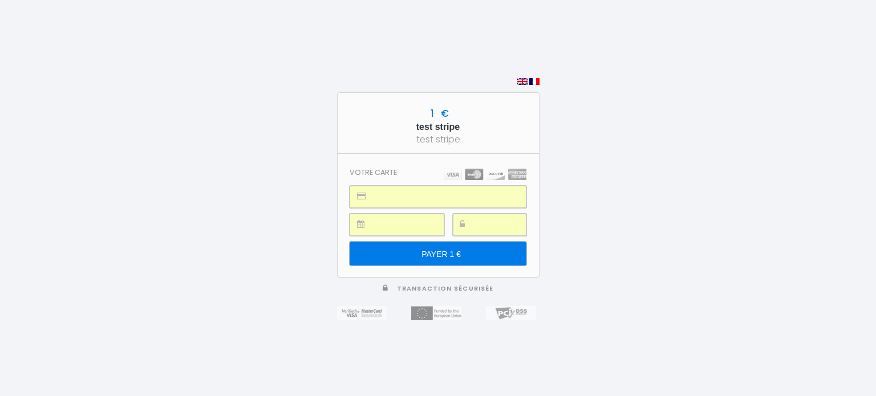
click at [434, 253] on input "PAYER 1 €" at bounding box center [438, 254] width 176 height 24
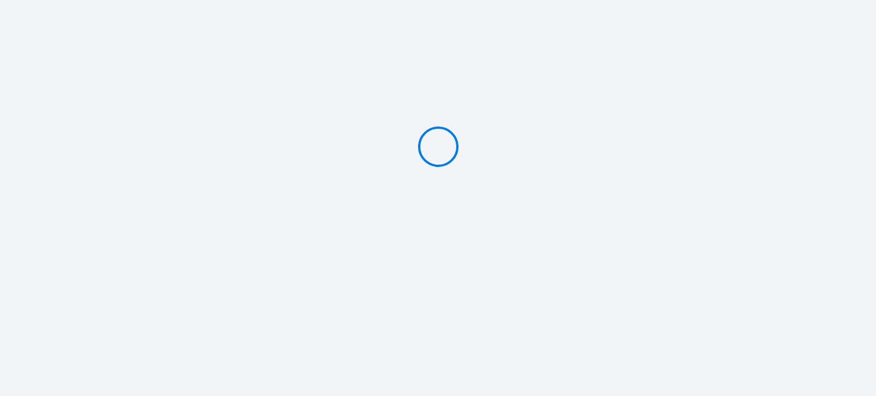
type input "PAYER 1 €"
